Goal: Find specific page/section: Find specific page/section

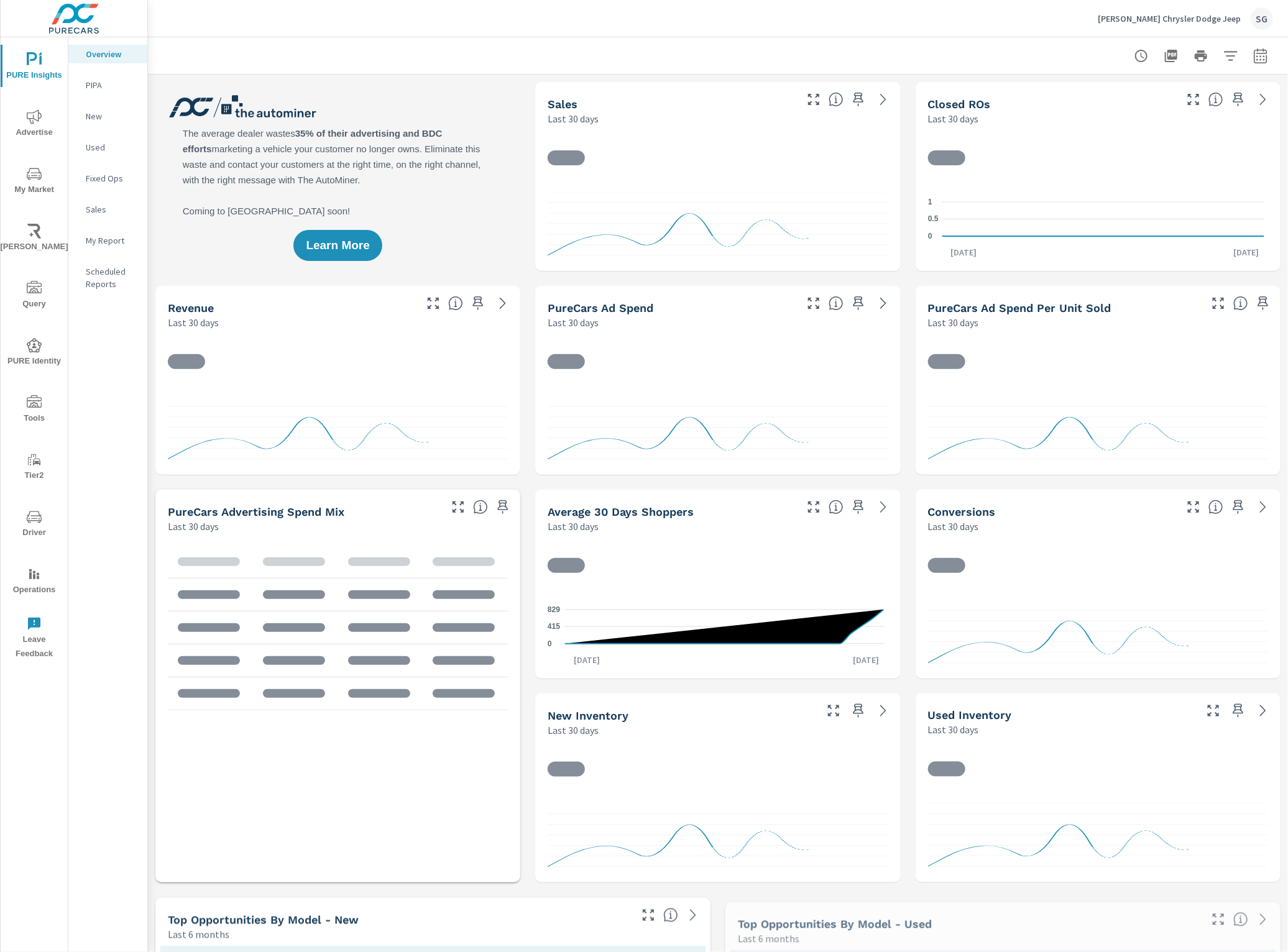
click at [31, 409] on icon "nav menu" at bounding box center [34, 403] width 15 height 15
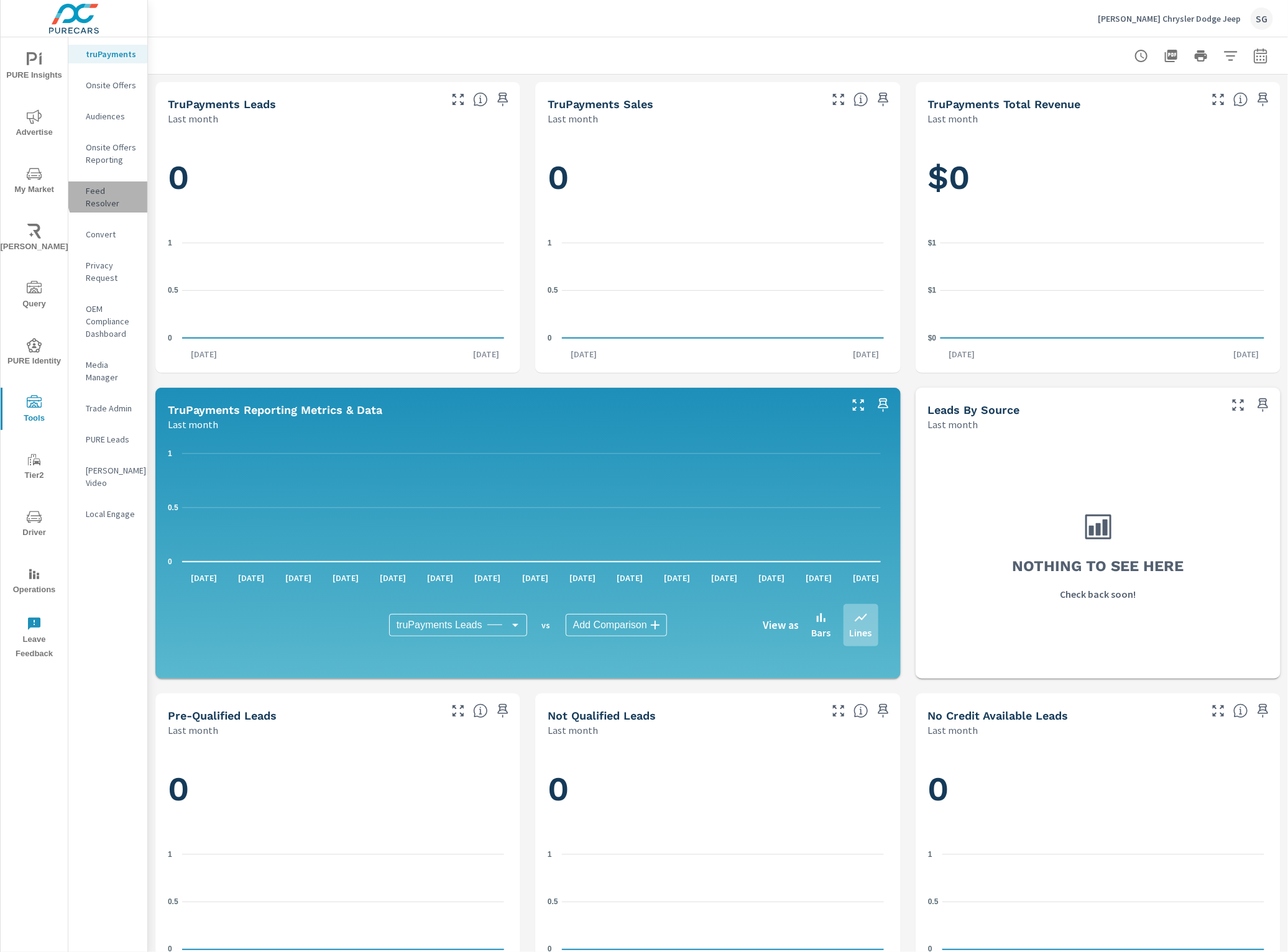
click at [128, 193] on p "Feed Resolver" at bounding box center [111, 197] width 52 height 25
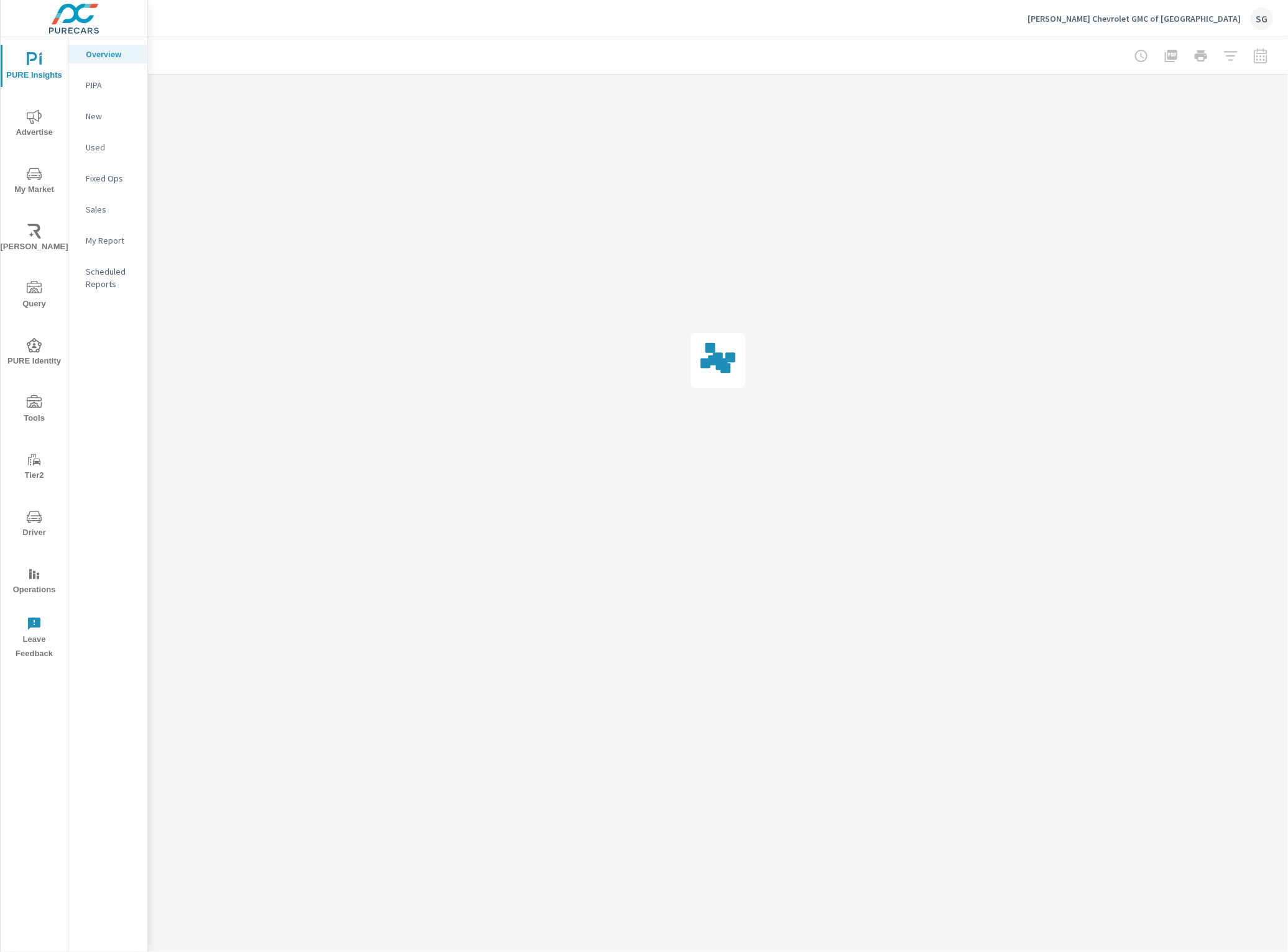
click at [29, 398] on icon "nav menu" at bounding box center [34, 403] width 15 height 15
click at [111, 188] on p "Feed Resolver" at bounding box center [111, 197] width 52 height 25
